Goal: Information Seeking & Learning: Learn about a topic

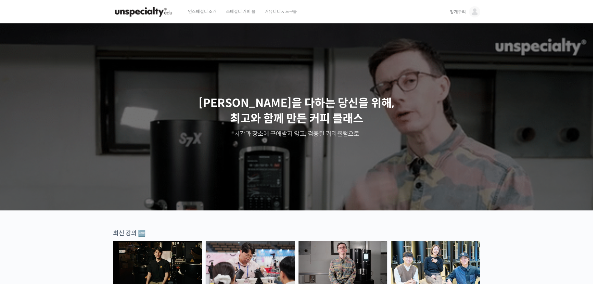
click at [293, 8] on img at bounding box center [474, 11] width 11 height 11
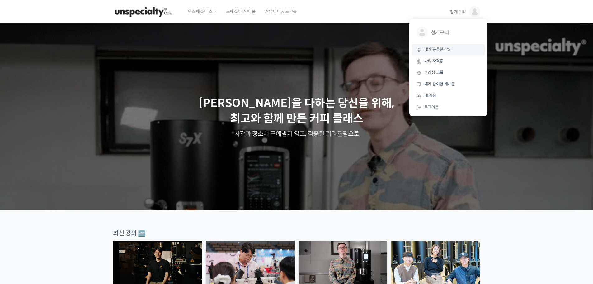
click at [293, 45] on link "내가 등록한 강의" at bounding box center [448, 50] width 73 height 12
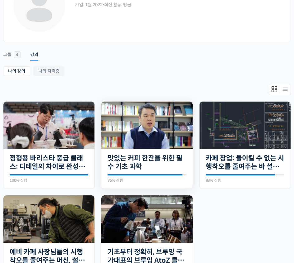
scroll to position [125, 0]
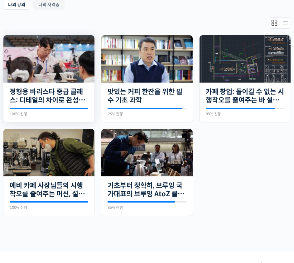
click at [54, 76] on img at bounding box center [48, 58] width 91 height 47
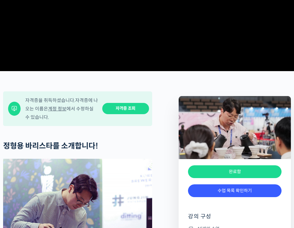
scroll to position [156, 0]
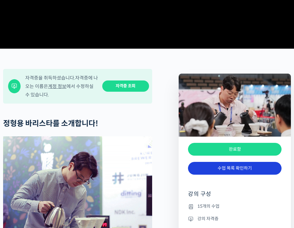
click at [229, 174] on link "수업 목록 확인하기" at bounding box center [234, 168] width 93 height 13
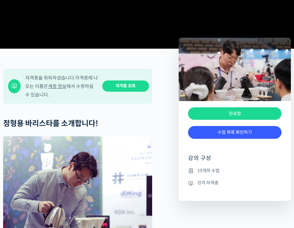
scroll to position [1803, 0]
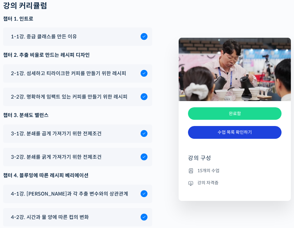
click at [213, 128] on link "수업 목록 확인하기" at bounding box center [234, 132] width 93 height 13
click at [256, 133] on link "수업 목록 확인하기" at bounding box center [234, 132] width 93 height 13
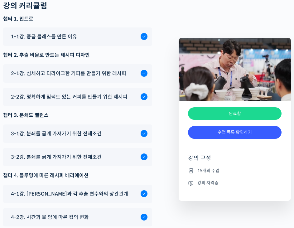
click at [253, 116] on div "완료함" at bounding box center [234, 113] width 93 height 13
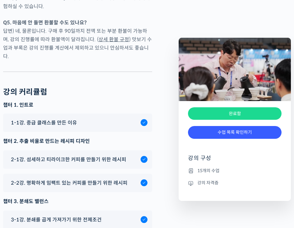
scroll to position [1709, 0]
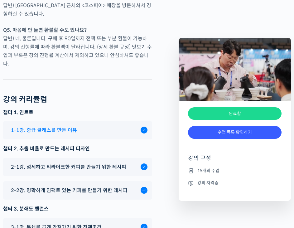
click at [104, 126] on div "1-1강. 중급 클래스를 만든 이유" at bounding box center [74, 130] width 133 height 8
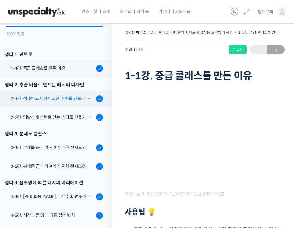
click at [59, 95] on link "2-1강. 섬세하고 티라이크한 커피를 만들기 위한 레시피" at bounding box center [54, 98] width 115 height 17
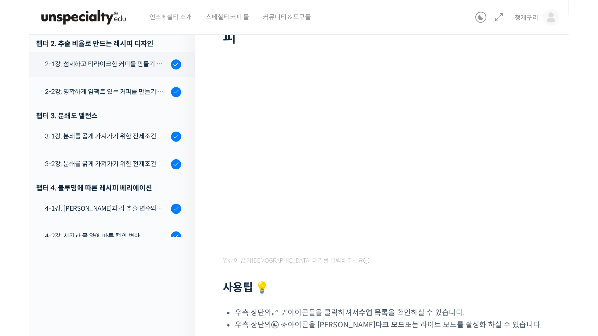
scroll to position [33, 0]
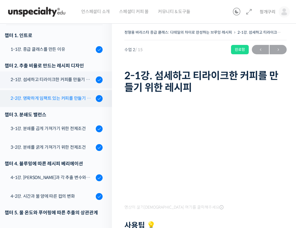
scroll to position [256, 0]
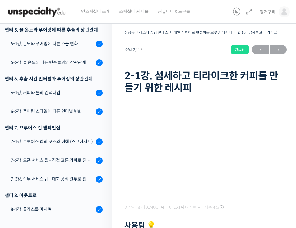
click at [266, 94] on div at bounding box center [206, 95] width 163 height 2
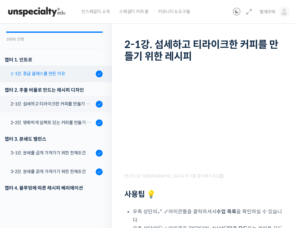
scroll to position [0, 0]
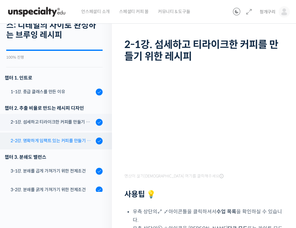
click at [79, 137] on div "2-2강. 명확하게 임팩트 있는 커피를 만들기 위한 레시피" at bounding box center [52, 140] width 83 height 7
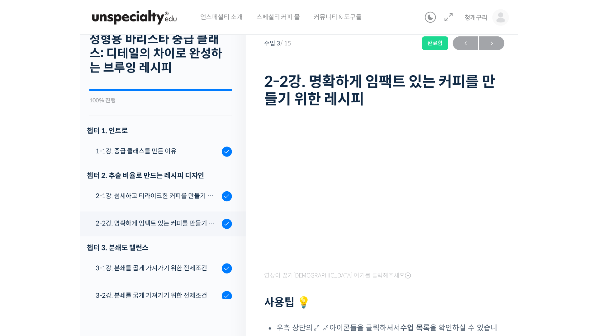
scroll to position [31, 0]
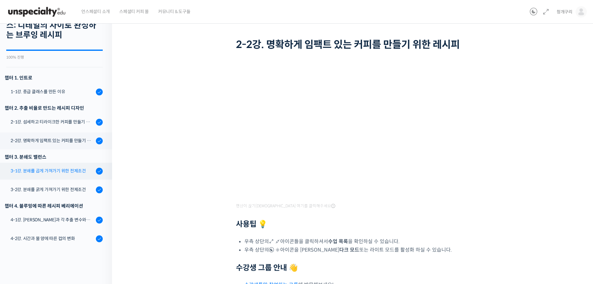
click at [56, 169] on div "3-1강. 분쇄를 곱게 가져가기 위한 전제조건" at bounding box center [52, 170] width 83 height 7
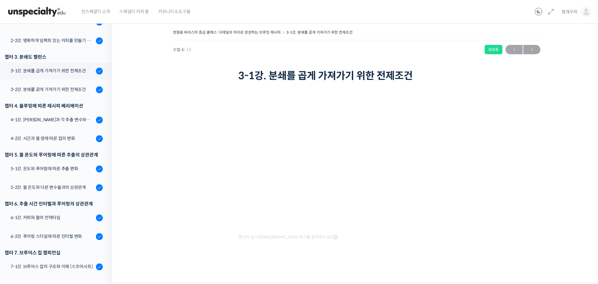
scroll to position [116, 0]
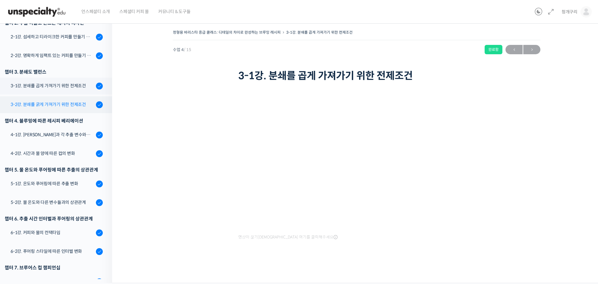
click at [59, 105] on div "3-2강. 분쇄를 굵게 가져가기 위한 전제조건" at bounding box center [52, 104] width 83 height 7
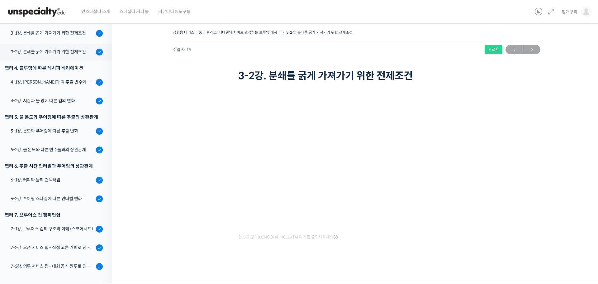
scroll to position [138, 0]
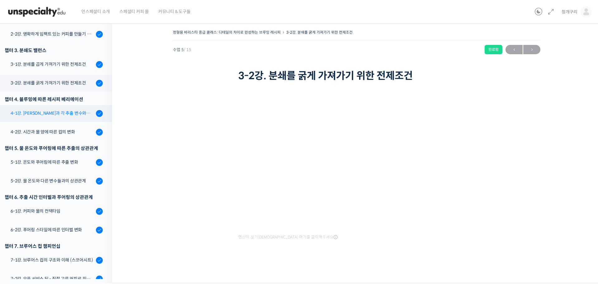
click at [75, 111] on div "4-1강. [PERSON_NAME]과 각 추출 변수와의 상관관계" at bounding box center [52, 113] width 83 height 7
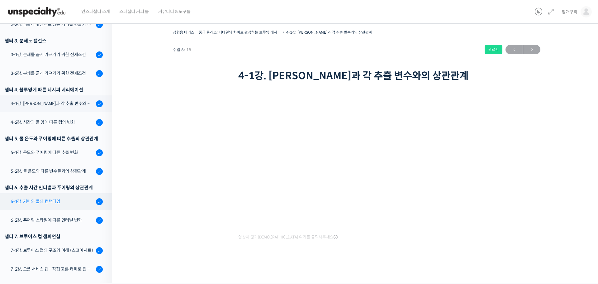
scroll to position [138, 0]
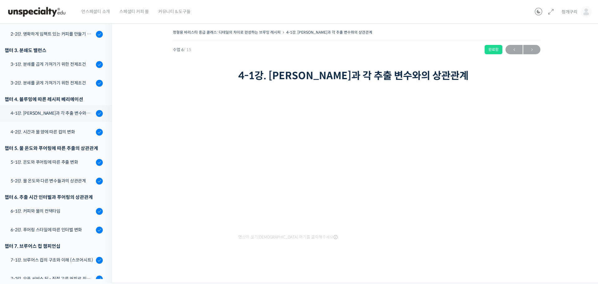
click at [206, 147] on div "정형용 바리스타 중급 클래스: 디테일의 차이로 완성하는 브루잉 레시피 4-1강. [PERSON_NAME]과 각 추출 변수와의 상관관계 완료함 …" at bounding box center [356, 149] width 427 height 242
